Goal: Task Accomplishment & Management: Manage account settings

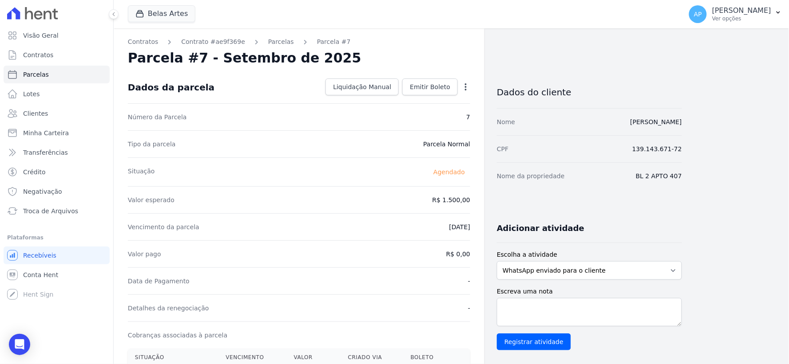
scroll to position [167, 0]
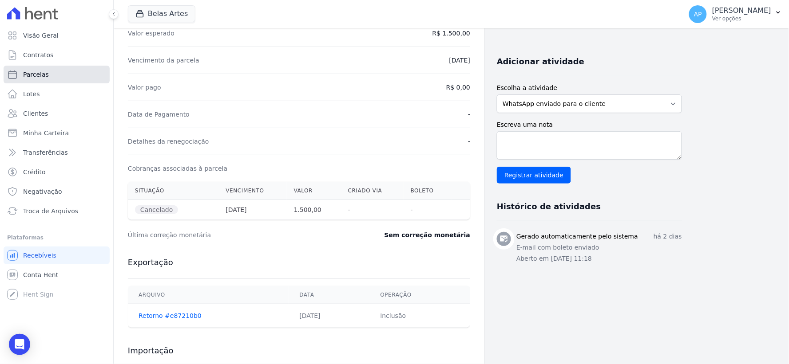
click at [47, 72] on link "Parcelas" at bounding box center [57, 75] width 106 height 18
select select
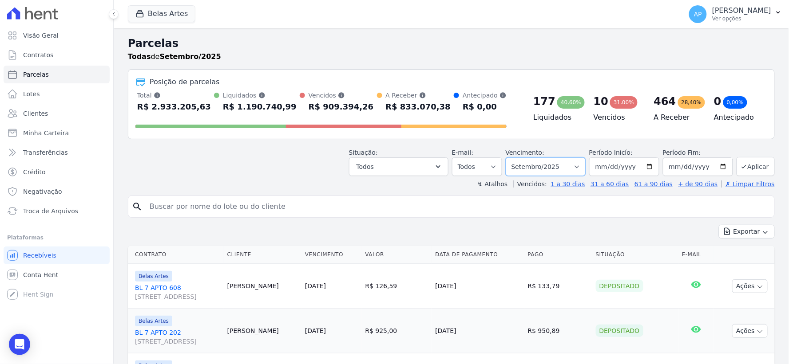
click at [568, 166] on select "[GEOGRAPHIC_DATA] por período ──────── Todos os meses Setembro/2022 Outubro/202…" at bounding box center [546, 167] width 80 height 19
select select "08/2025"
click at [511, 158] on select "[GEOGRAPHIC_DATA] por período ──────── Todos os meses Setembro/2022 Outubro/202…" at bounding box center [546, 167] width 80 height 19
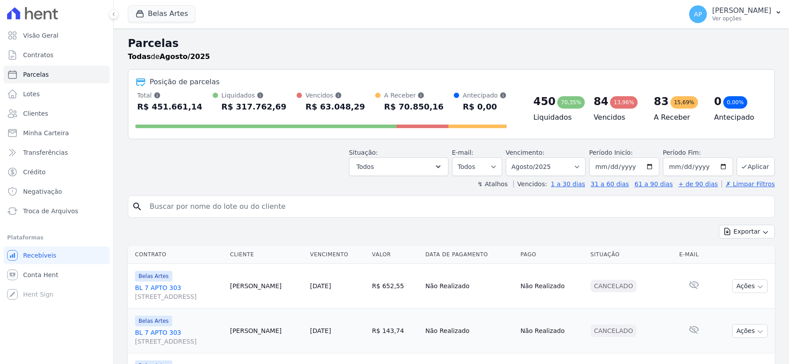
select select
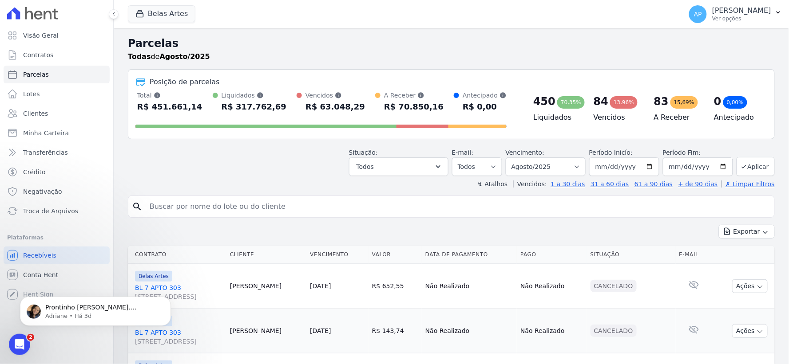
click at [223, 210] on input "search" at bounding box center [457, 207] width 626 height 18
paste input "[PERSON_NAME]"
type input "[PERSON_NAME]"
select select
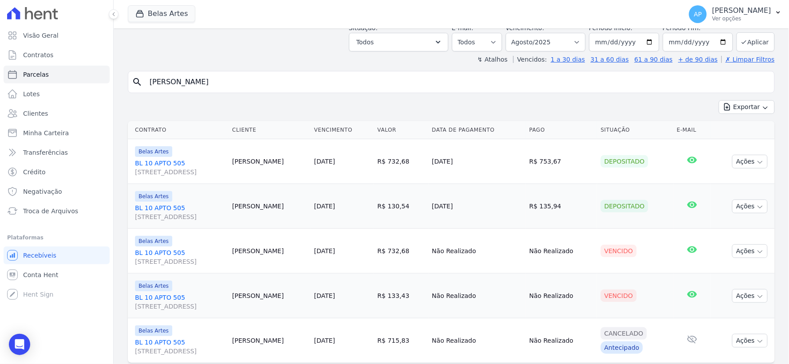
scroll to position [76, 0]
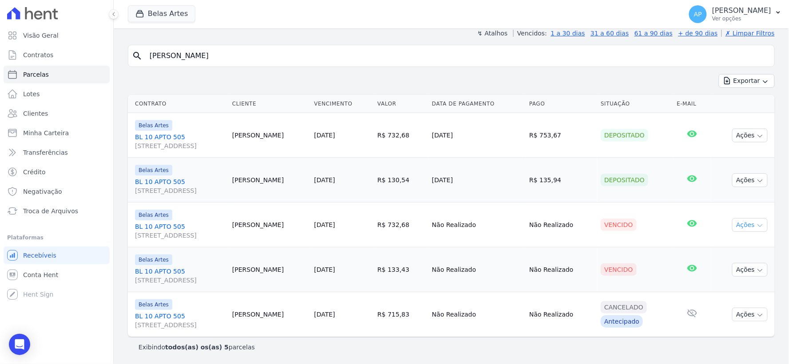
click at [737, 222] on button "Ações" at bounding box center [750, 225] width 36 height 14
click at [729, 245] on link "Ver boleto" at bounding box center [746, 246] width 85 height 16
click at [649, 265] on div "Vencido" at bounding box center [635, 270] width 69 height 12
click at [761, 271] on td "Ações Ver boleto Antecipar Antecipação não disponível Enviar whatsapp Registrar…" at bounding box center [743, 270] width 64 height 45
click at [756, 273] on button "Ações" at bounding box center [750, 270] width 36 height 14
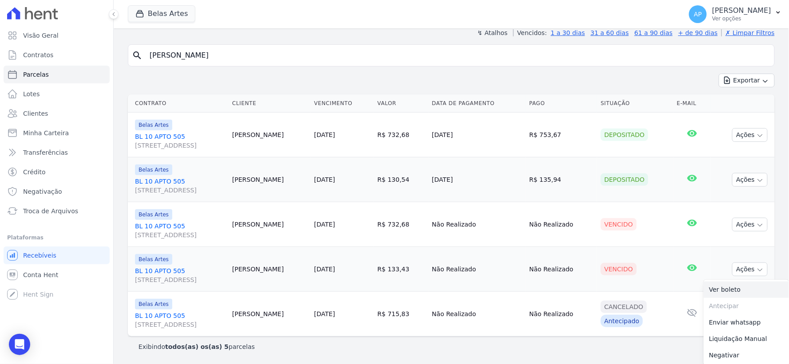
click at [720, 289] on link "Ver boleto" at bounding box center [746, 290] width 85 height 16
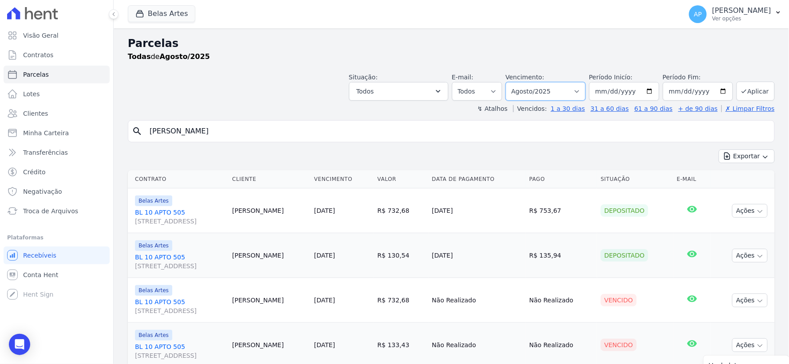
click at [535, 87] on select "Filtrar por período ──────── Todos os meses Setembro/2022 Outubro/2022 Novembro…" at bounding box center [546, 91] width 80 height 19
click at [578, 87] on select "Filtrar por período ──────── Todos os meses Setembro/2022 Outubro/2022 Novembro…" at bounding box center [546, 91] width 80 height 19
select select "09/2025"
click at [511, 82] on select "Filtrar por período ──────── Todos os meses Setembro/2022 Outubro/2022 Novembro…" at bounding box center [546, 91] width 80 height 19
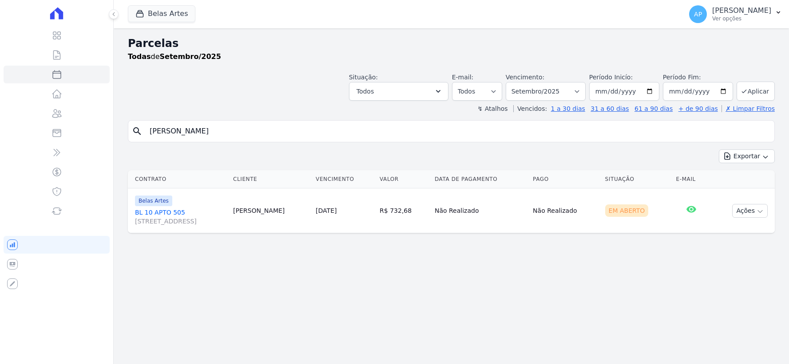
select select
